Goal: Check status: Check status

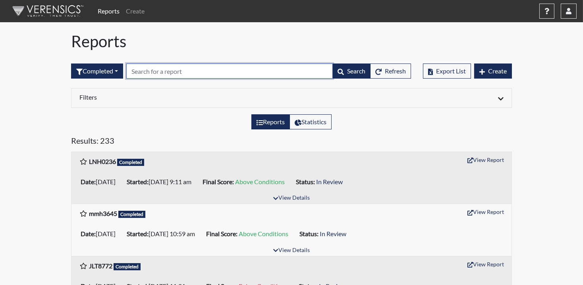
click at [163, 73] on input "text" at bounding box center [229, 71] width 206 height 15
type input "9817"
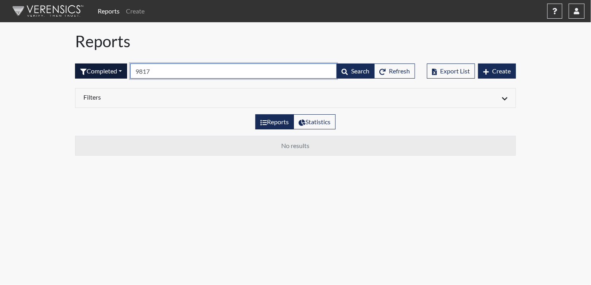
drag, startPoint x: 164, startPoint y: 71, endPoint x: 103, endPoint y: 74, distance: 60.8
click at [104, 74] on form "Completed All Created Sent by email In Progress Declined Completed 9817 Search …" at bounding box center [245, 71] width 340 height 15
type input "vgs"
drag, startPoint x: 166, startPoint y: 70, endPoint x: 122, endPoint y: 82, distance: 45.2
click at [113, 79] on div "Completed All Created Sent by email In Progress Declined Completed vgs Search R…" at bounding box center [245, 71] width 340 height 34
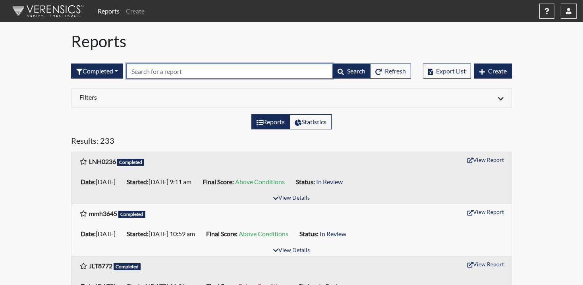
click at [159, 73] on input "text" at bounding box center [229, 71] width 206 height 15
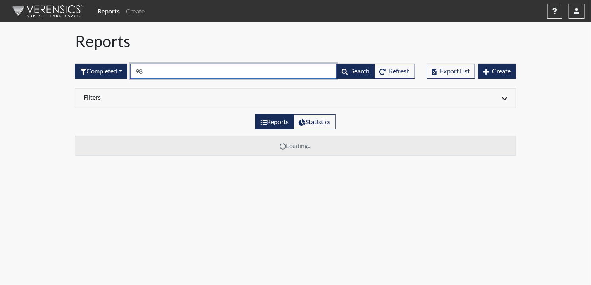
type input "9"
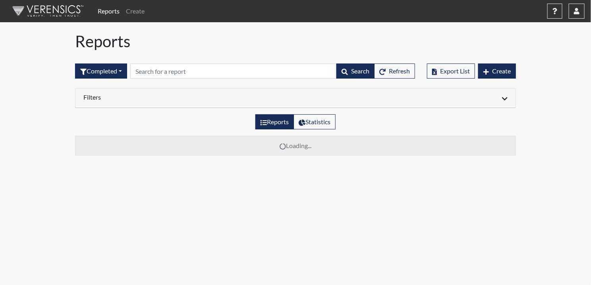
click at [506, 103] on div "Filters" at bounding box center [295, 98] width 440 height 19
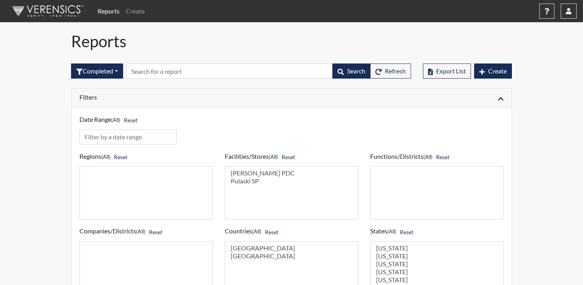
scroll to position [53, 0]
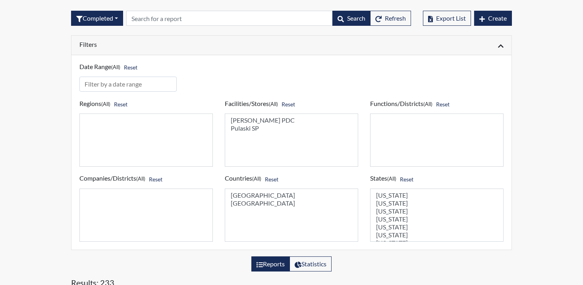
select select "07d467a1-a762-4c04-a0fd-01b52b78d04c"
click at [244, 127] on option "Pulaski SP" at bounding box center [291, 128] width 123 height 8
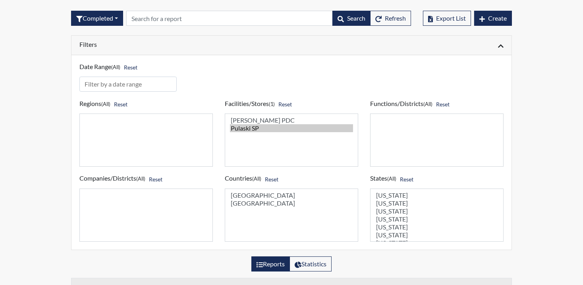
select select "united-states-of-[GEOGRAPHIC_DATA]"
click at [255, 194] on option "[GEOGRAPHIC_DATA]" at bounding box center [291, 195] width 123 height 8
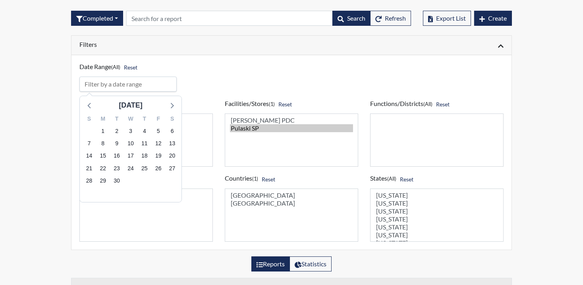
click at [129, 81] on input "input" at bounding box center [127, 84] width 97 height 15
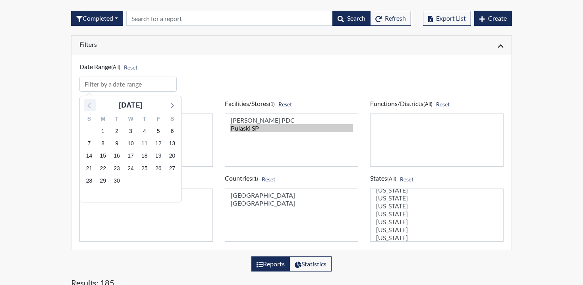
click at [93, 104] on icon at bounding box center [90, 105] width 10 height 10
click at [93, 168] on span "17" at bounding box center [88, 168] width 11 height 11
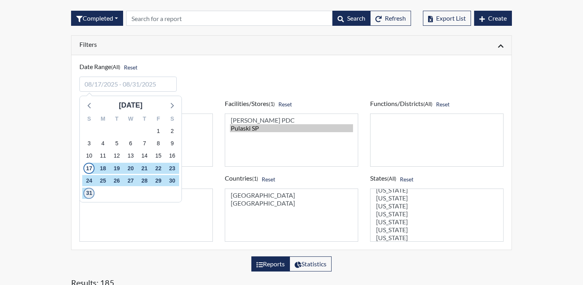
click at [91, 193] on span "31" at bounding box center [88, 193] width 11 height 11
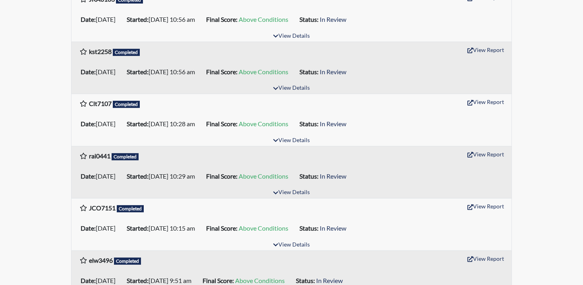
scroll to position [537, 0]
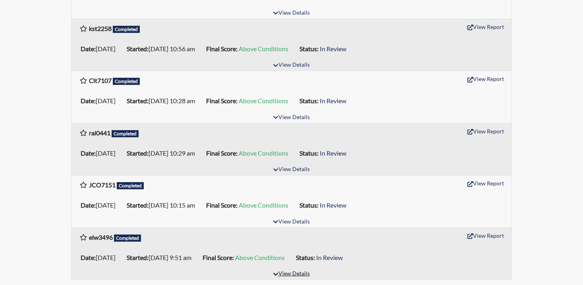
click at [284, 270] on button "View Details" at bounding box center [291, 274] width 43 height 11
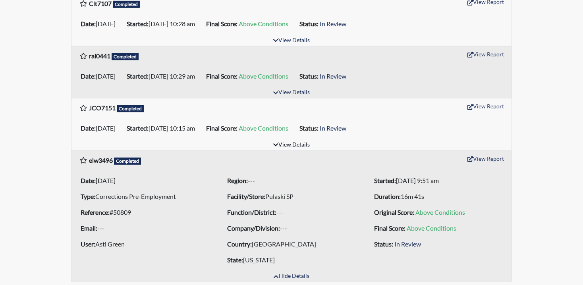
scroll to position [616, 0]
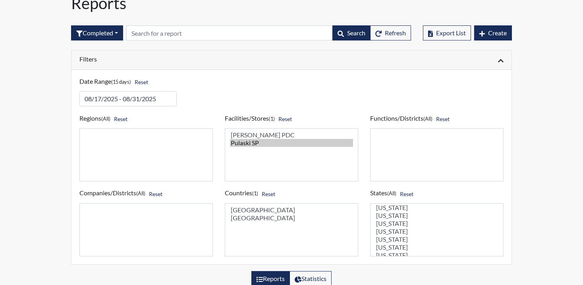
scroll to position [0, 0]
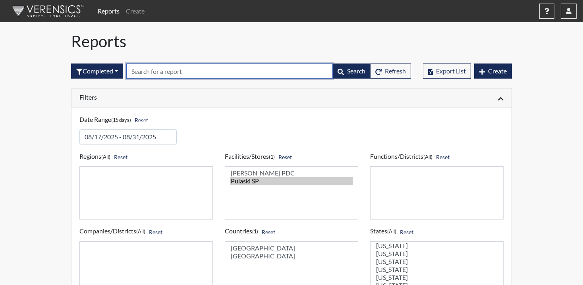
click at [209, 72] on input "text" at bounding box center [229, 71] width 206 height 15
type input "v"
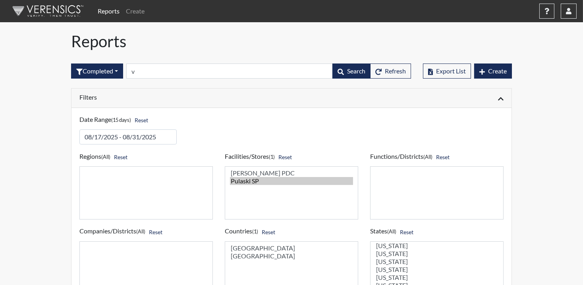
click at [505, 102] on div at bounding box center [400, 98] width 218 height 10
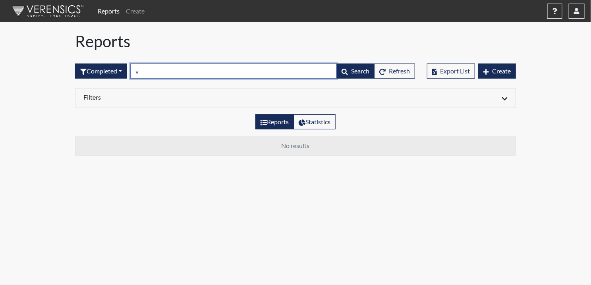
click at [161, 66] on input "v" at bounding box center [233, 71] width 206 height 15
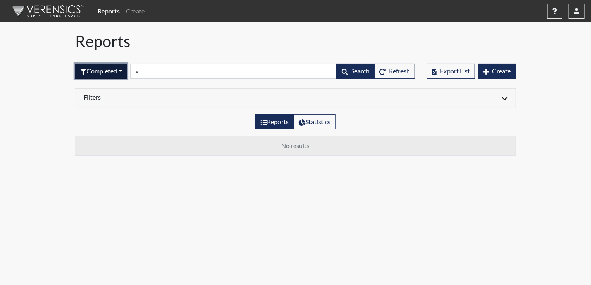
click at [113, 71] on button "Completed" at bounding box center [101, 71] width 52 height 15
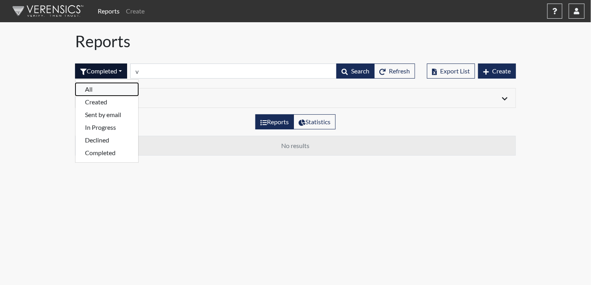
click at [98, 86] on button "All" at bounding box center [106, 89] width 63 height 13
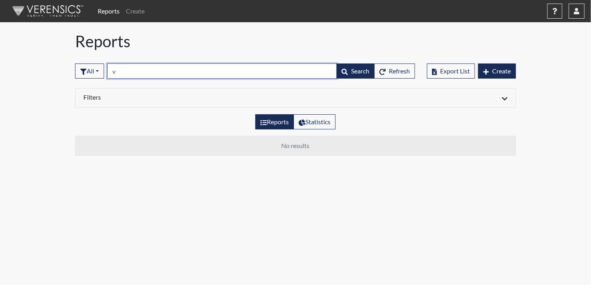
click at [157, 72] on input "v" at bounding box center [221, 71] width 229 height 15
drag, startPoint x: 157, startPoint y: 72, endPoint x: 96, endPoint y: 71, distance: 61.1
click at [96, 71] on form "All All Created Sent by email In Progress Declined Completed v Search Refresh" at bounding box center [245, 71] width 340 height 15
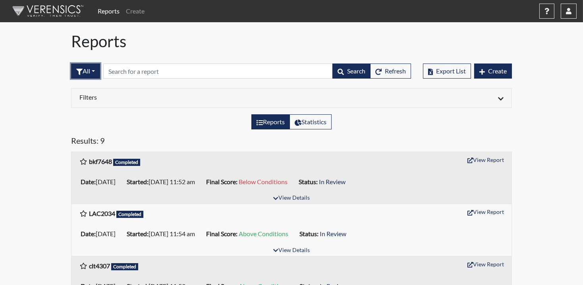
click at [91, 65] on button "All" at bounding box center [85, 71] width 29 height 15
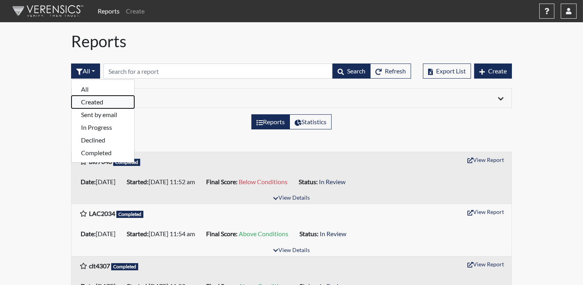
click at [101, 101] on button "Created" at bounding box center [102, 102] width 63 height 13
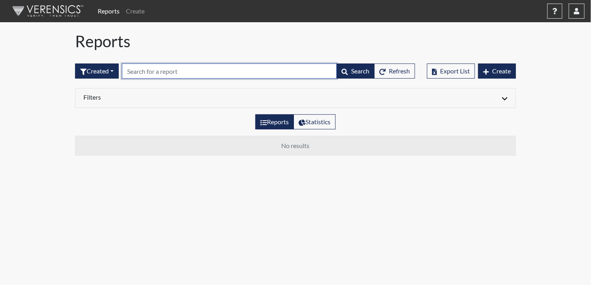
click at [164, 74] on input "text" at bounding box center [229, 71] width 215 height 15
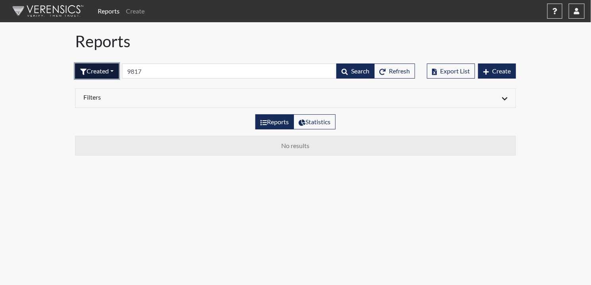
click at [86, 72] on icon "button" at bounding box center [83, 72] width 6 height 6
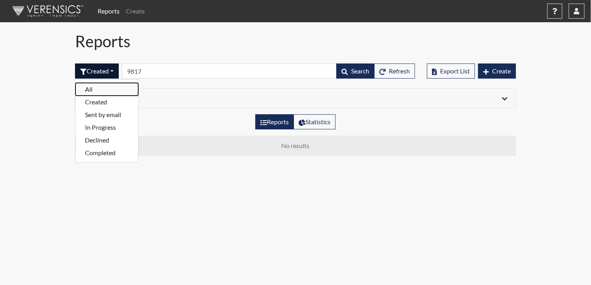
click at [100, 89] on button "All" at bounding box center [106, 89] width 63 height 13
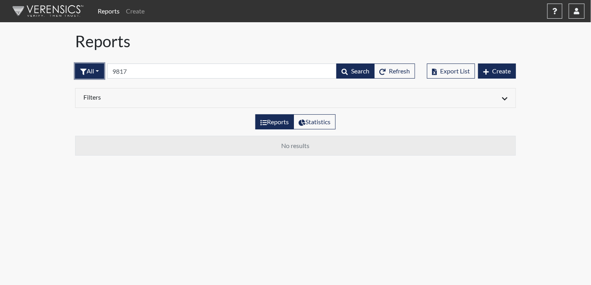
click at [83, 75] on button "All" at bounding box center [89, 71] width 29 height 15
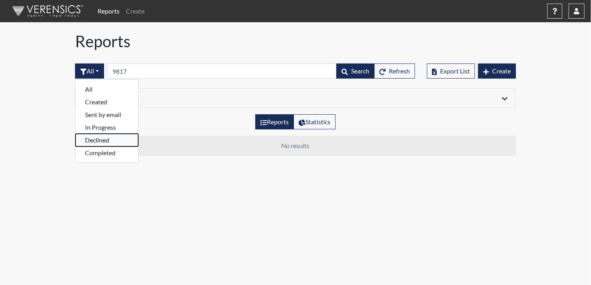
click at [101, 143] on button "Declined" at bounding box center [106, 140] width 63 height 13
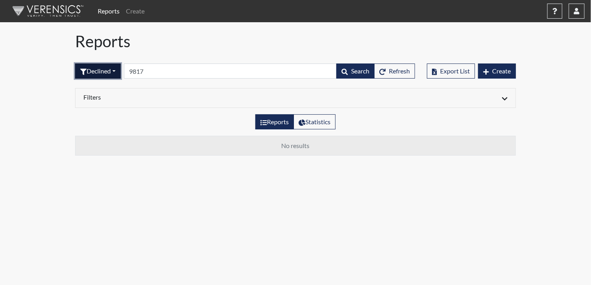
click at [106, 71] on button "Declined" at bounding box center [98, 71] width 46 height 15
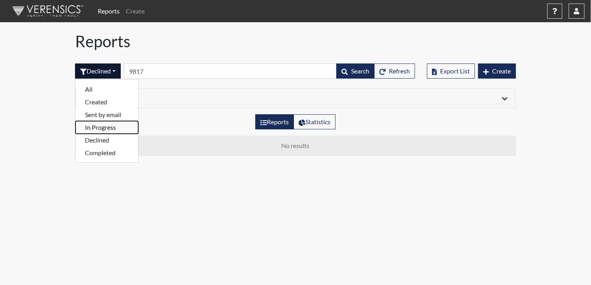
click at [98, 127] on button "In Progress" at bounding box center [106, 127] width 63 height 13
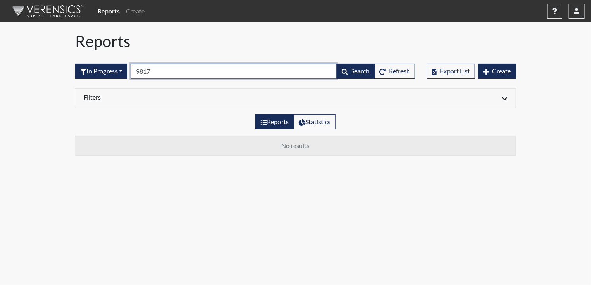
click at [170, 71] on input "9817" at bounding box center [234, 71] width 206 height 15
drag, startPoint x: 170, startPoint y: 71, endPoint x: 117, endPoint y: 67, distance: 53.3
click at [118, 67] on form "In Progress All Created Sent by email In Progress Declined Completed 9817 Searc…" at bounding box center [245, 71] width 340 height 15
type input "98"
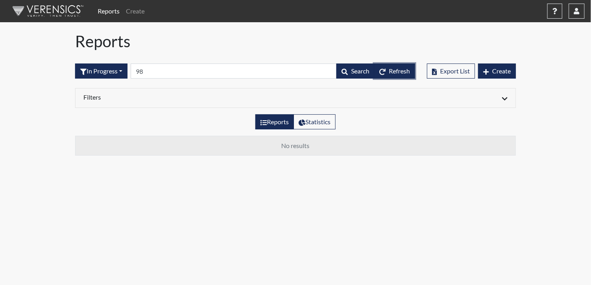
click at [387, 69] on button "Refresh" at bounding box center [394, 71] width 41 height 15
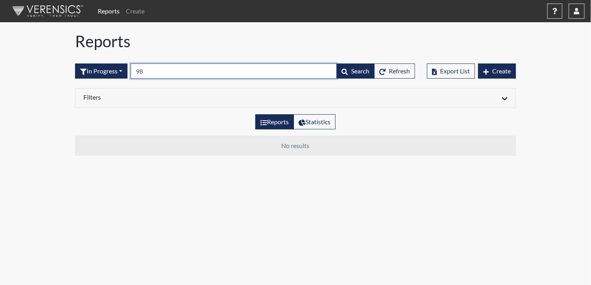
click at [155, 72] on input "98" at bounding box center [234, 71] width 206 height 15
drag, startPoint x: 155, startPoint y: 72, endPoint x: 108, endPoint y: 65, distance: 47.8
click at [108, 65] on form "In Progress All Created Sent by email In Progress Declined Completed 98 Search …" at bounding box center [245, 71] width 340 height 15
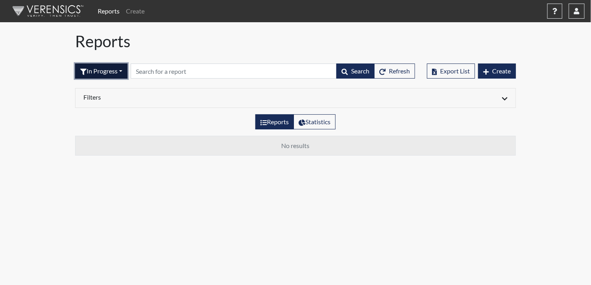
click at [117, 75] on button "In Progress" at bounding box center [101, 71] width 52 height 15
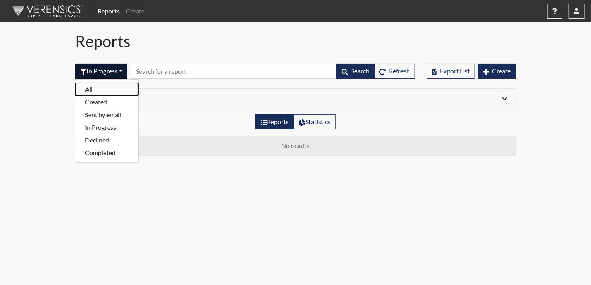
click at [109, 89] on button "All" at bounding box center [106, 89] width 63 height 13
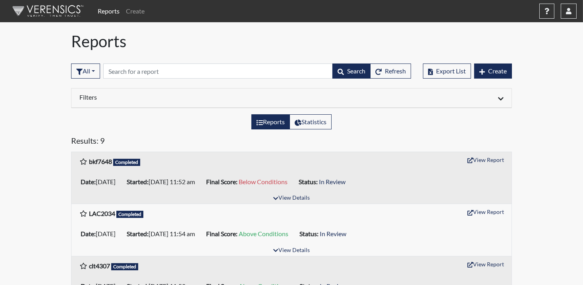
click at [501, 99] on icon at bounding box center [501, 98] width 6 height 3
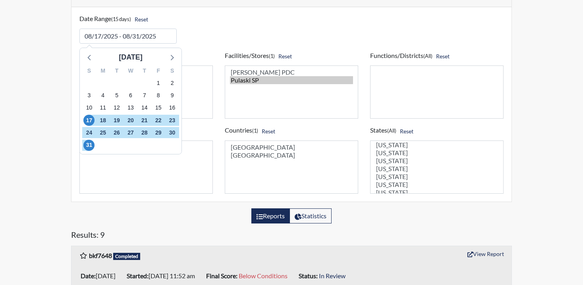
scroll to position [106, 0]
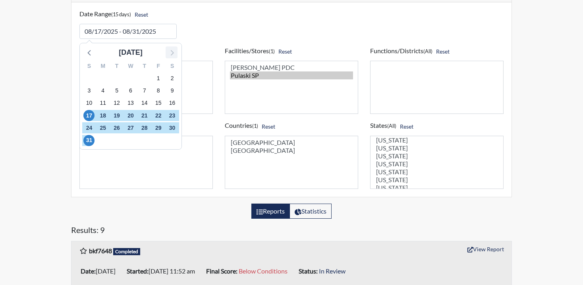
click at [169, 52] on icon at bounding box center [171, 52] width 10 height 10
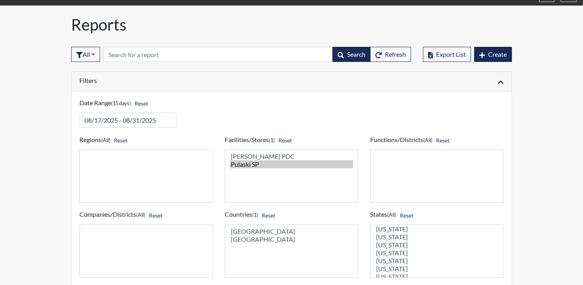
scroll to position [0, 0]
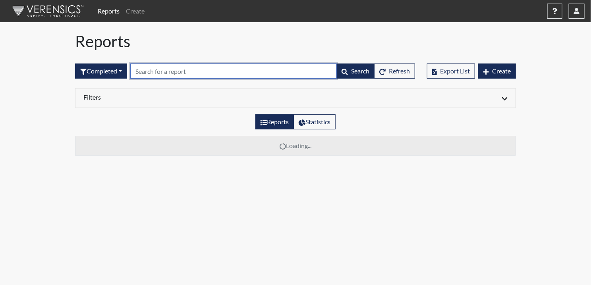
click at [182, 69] on input "text" at bounding box center [233, 71] width 206 height 15
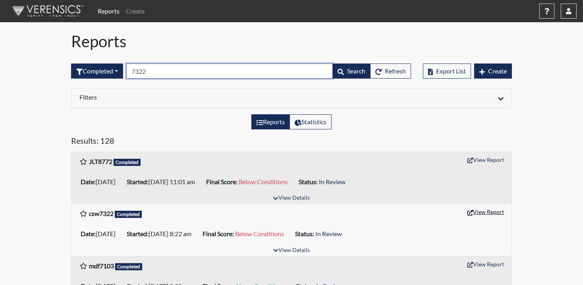
type input "7322"
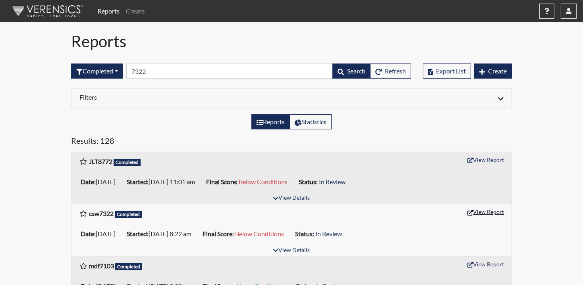
click at [486, 212] on button "View Report" at bounding box center [486, 212] width 44 height 12
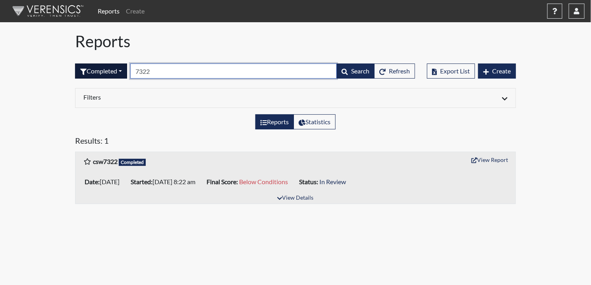
drag, startPoint x: 158, startPoint y: 64, endPoint x: 115, endPoint y: 66, distance: 43.7
click at [115, 67] on form "Completed All Created Sent by email In Progress Declined Completed 7322 Search …" at bounding box center [245, 71] width 340 height 15
click at [181, 73] on input "7322" at bounding box center [233, 71] width 206 height 15
drag, startPoint x: 176, startPoint y: 72, endPoint x: 109, endPoint y: 66, distance: 67.4
click at [108, 66] on form "Completed All Created Sent by email In Progress Declined Completed 7322 Search …" at bounding box center [245, 71] width 340 height 15
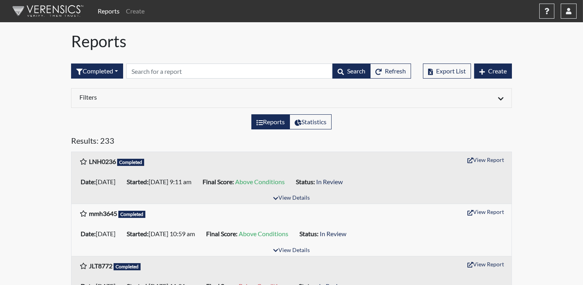
click at [191, 45] on h1 "Reports" at bounding box center [291, 41] width 441 height 19
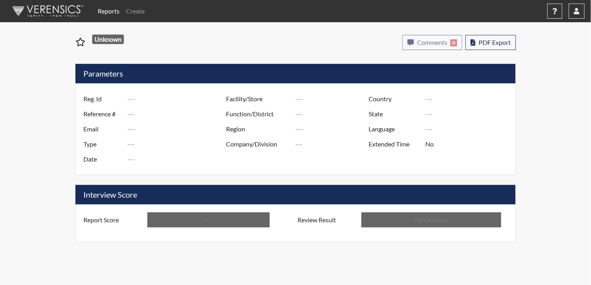
type input "csw7322"
type input "51034"
type input "---"
type input "Corrections Pre-Employment"
type input "Sep 2, 2025"
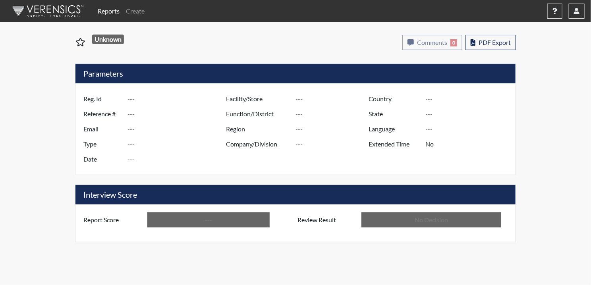
type input "Pulaski SP"
type input "[GEOGRAPHIC_DATA]"
type input "[US_STATE]"
type input "English"
type input "Below Conditions"
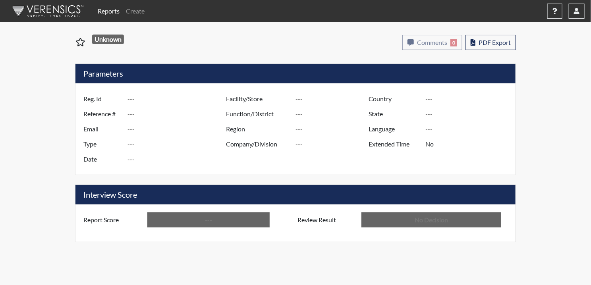
type input "In Review"
